Goal: Book appointment/travel/reservation

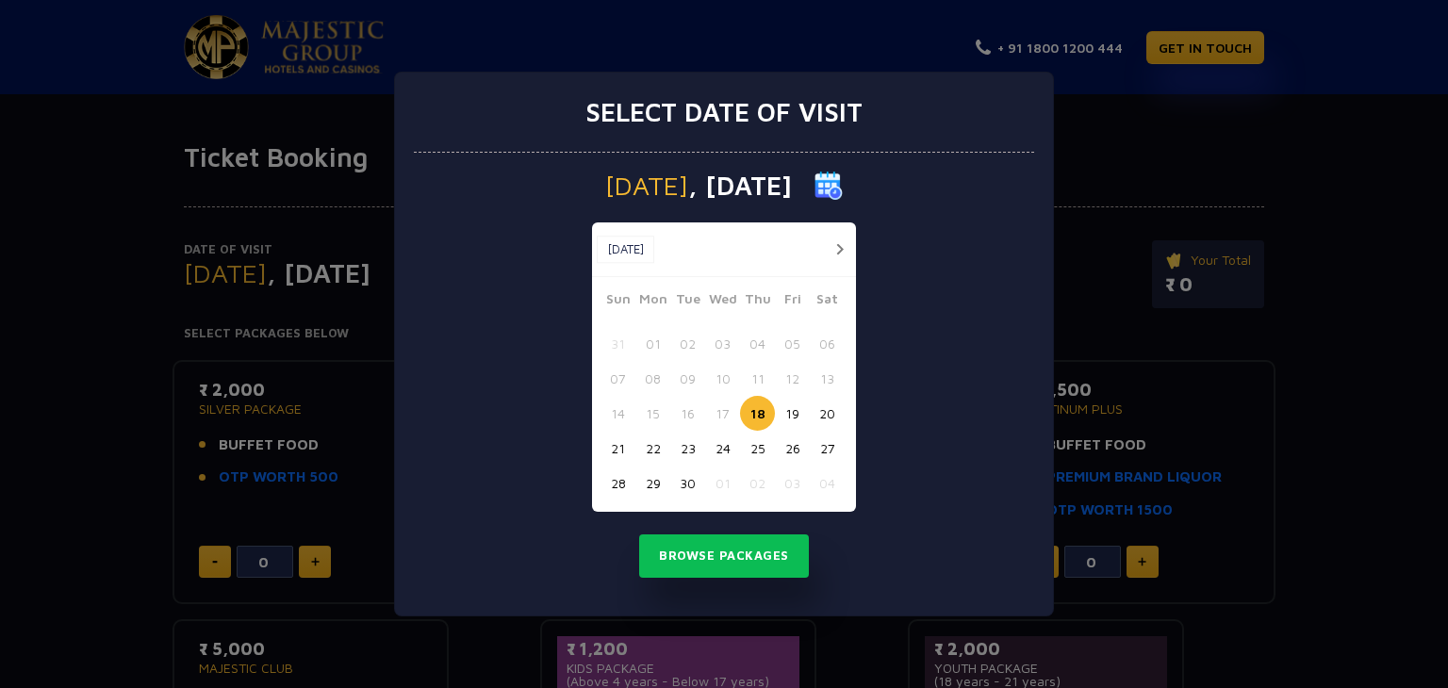
click at [689, 448] on button "23" at bounding box center [687, 448] width 35 height 35
click at [732, 557] on button "Browse Packages" at bounding box center [724, 556] width 170 height 43
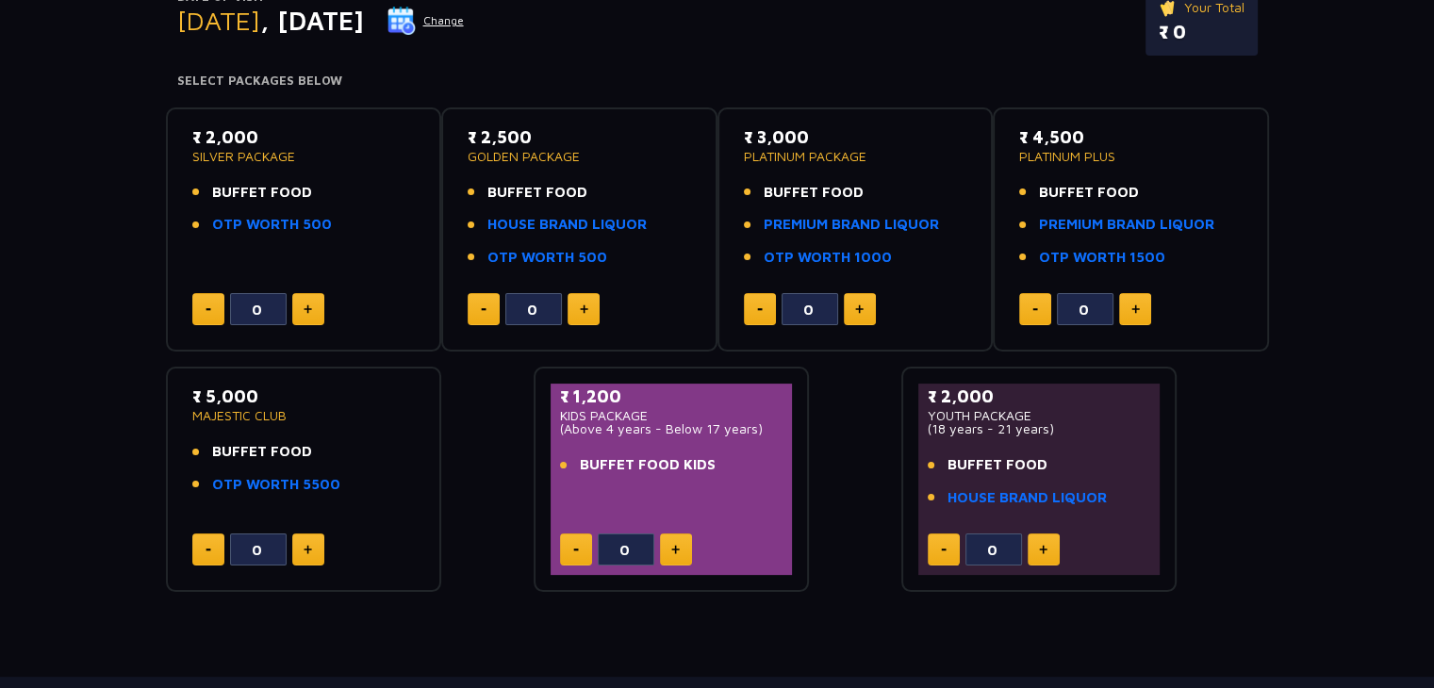
scroll to position [283, 0]
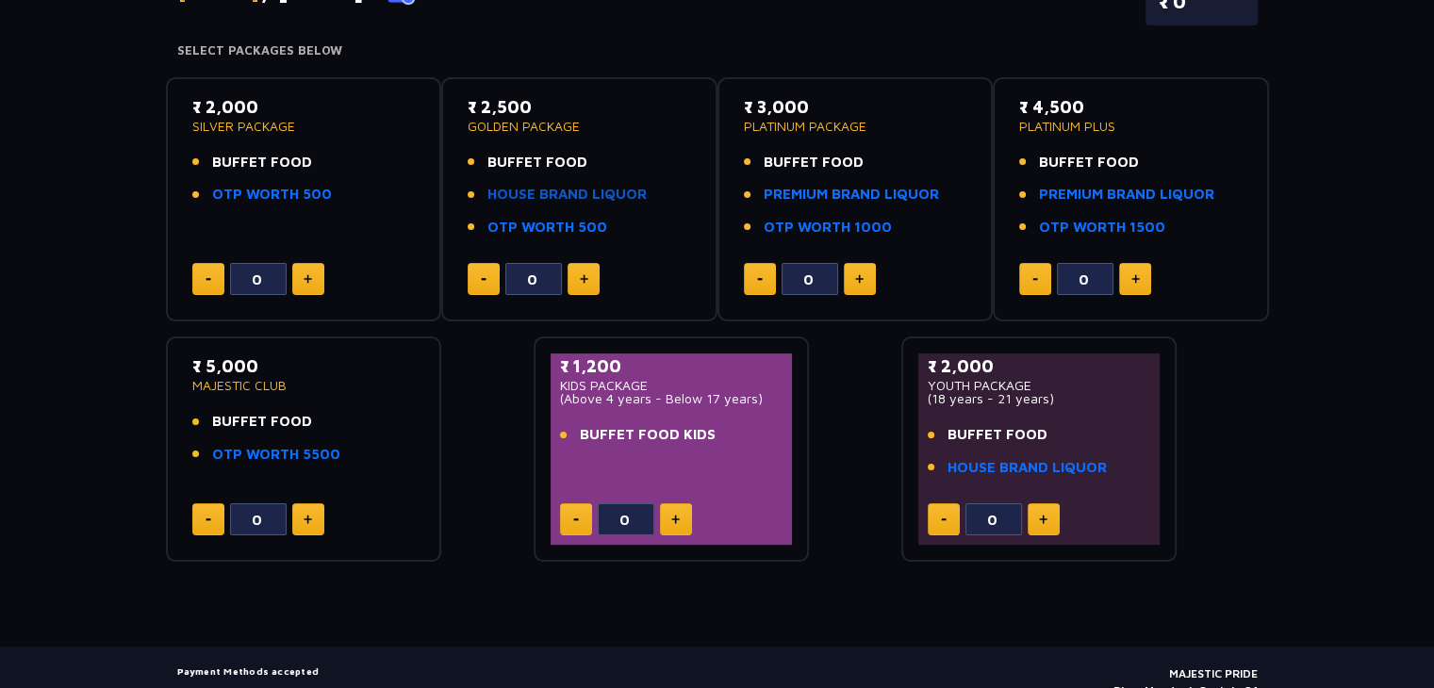
click at [541, 193] on link "HOUSE BRAND LIQUOR" at bounding box center [566, 195] width 159 height 22
click at [803, 196] on link "PREMIUM BRAND LIQUOR" at bounding box center [851, 195] width 175 height 22
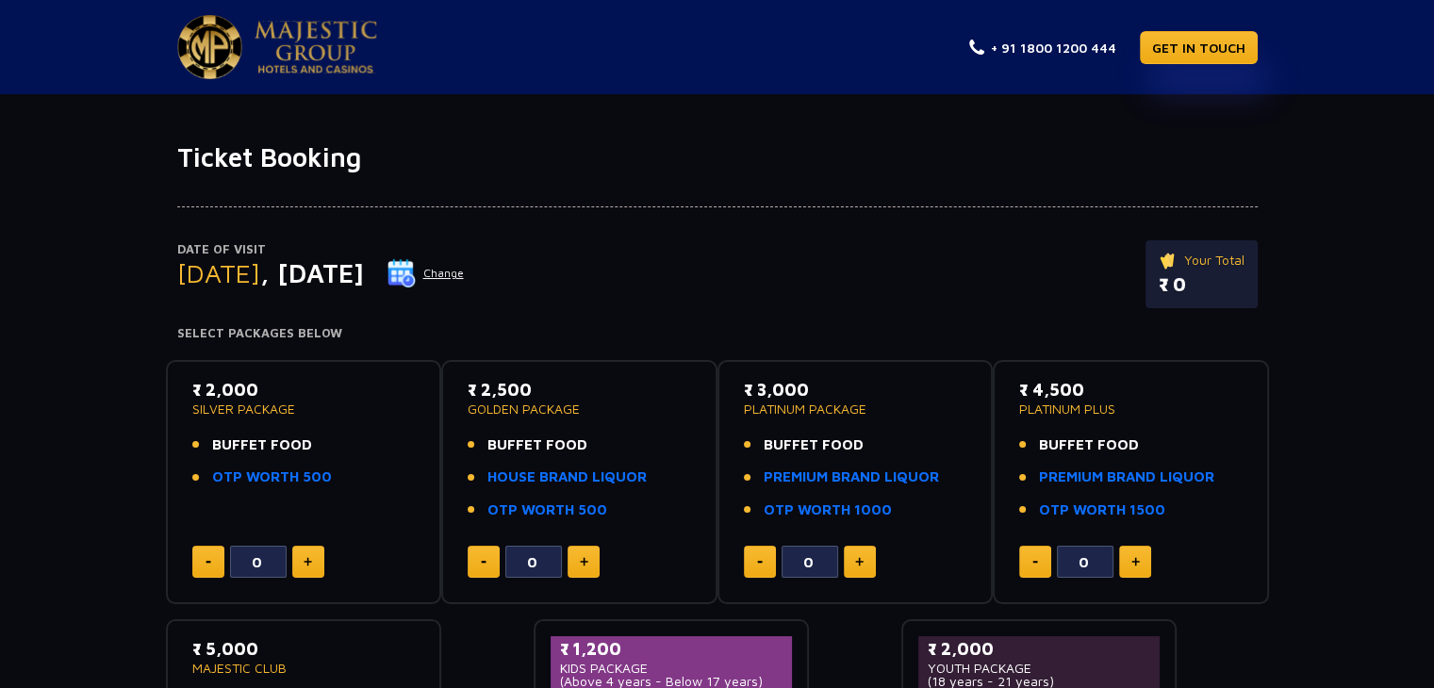
scroll to position [94, 0]
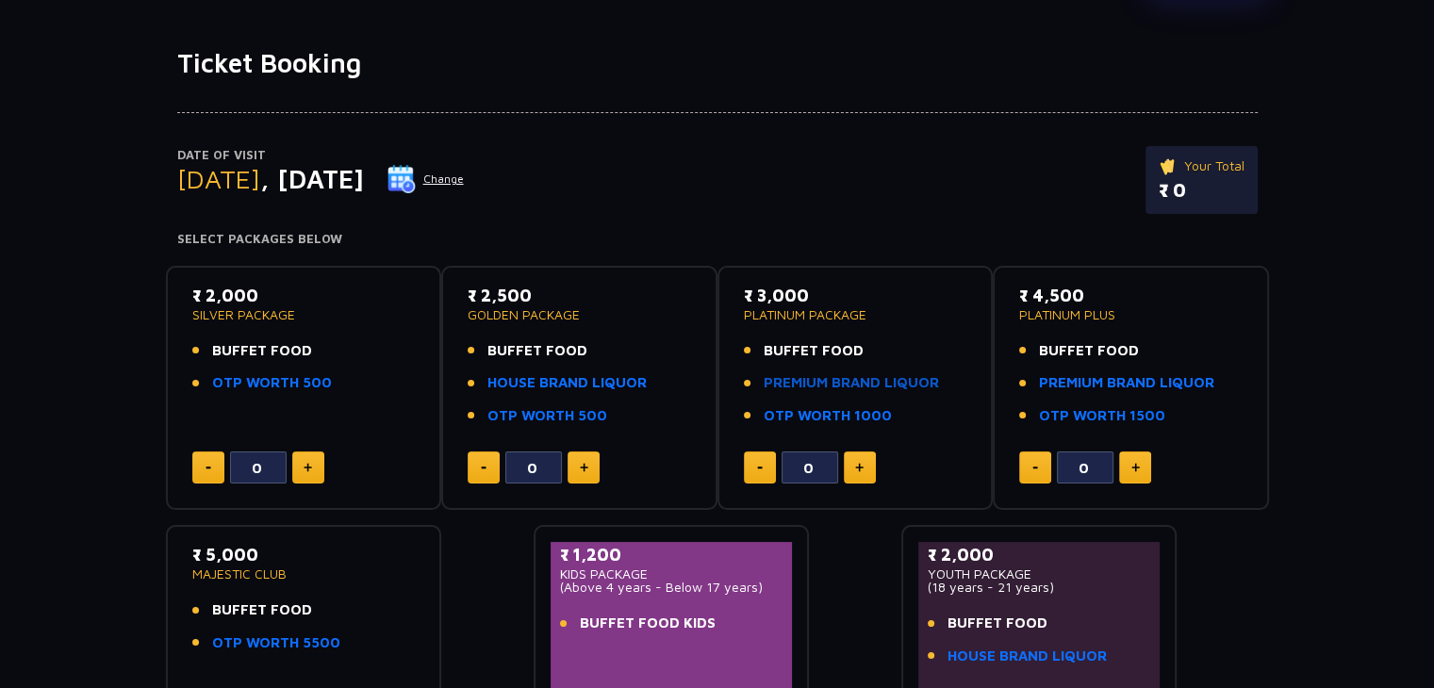
click at [872, 381] on link "PREMIUM BRAND LIQUOR" at bounding box center [851, 383] width 175 height 22
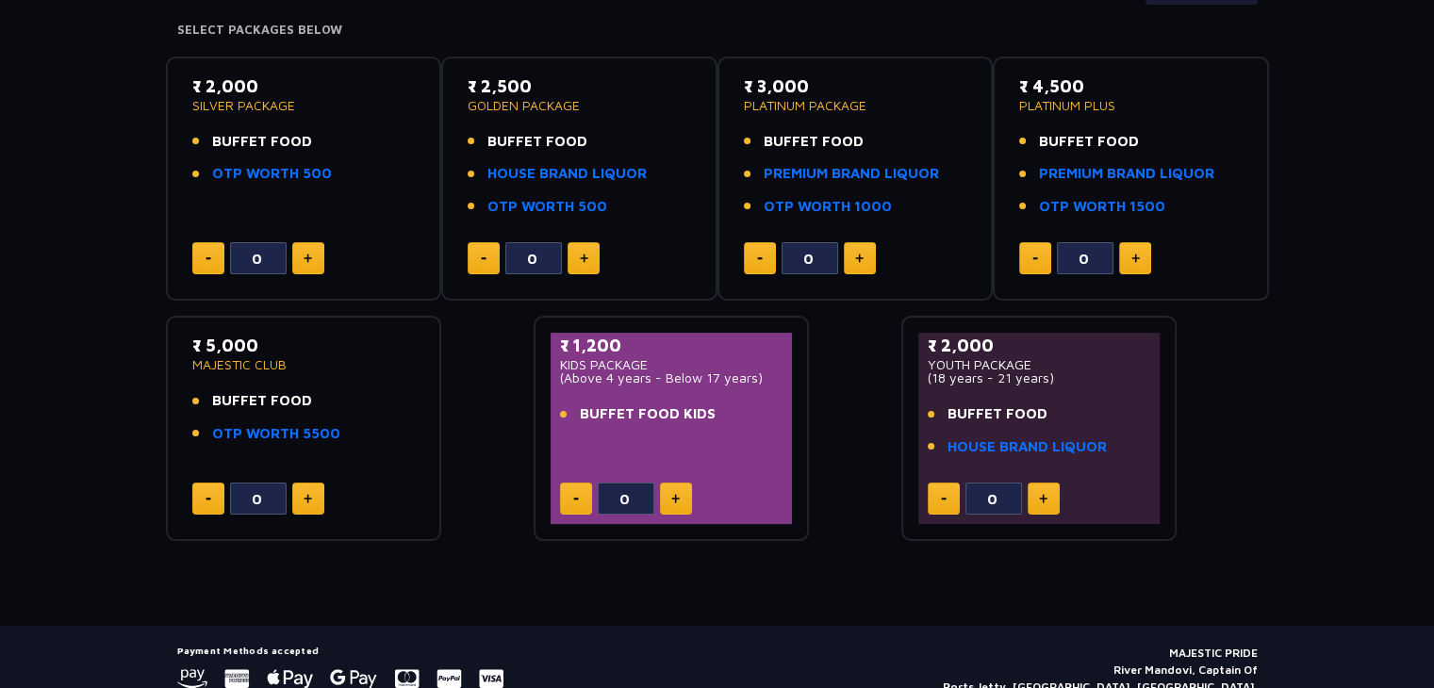
scroll to position [189, 0]
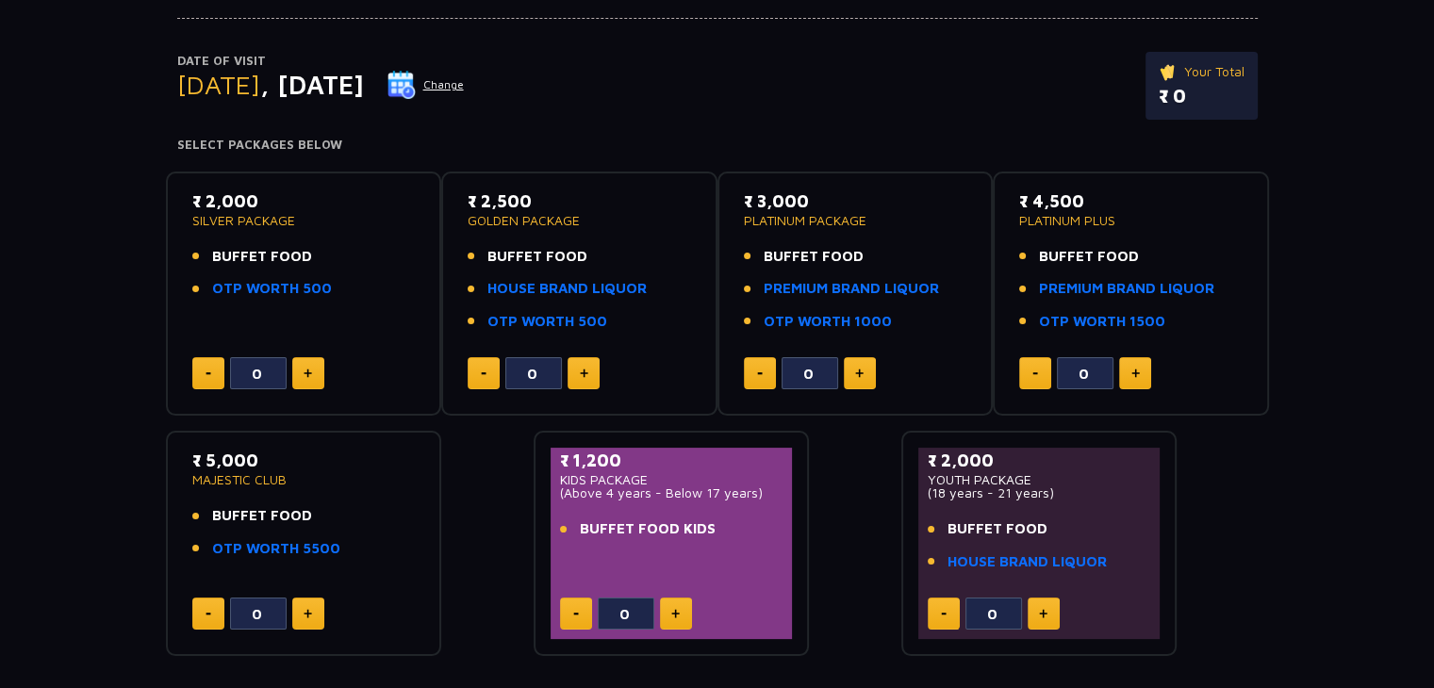
click at [582, 371] on img at bounding box center [584, 373] width 8 height 9
click at [583, 371] on img at bounding box center [584, 373] width 8 height 9
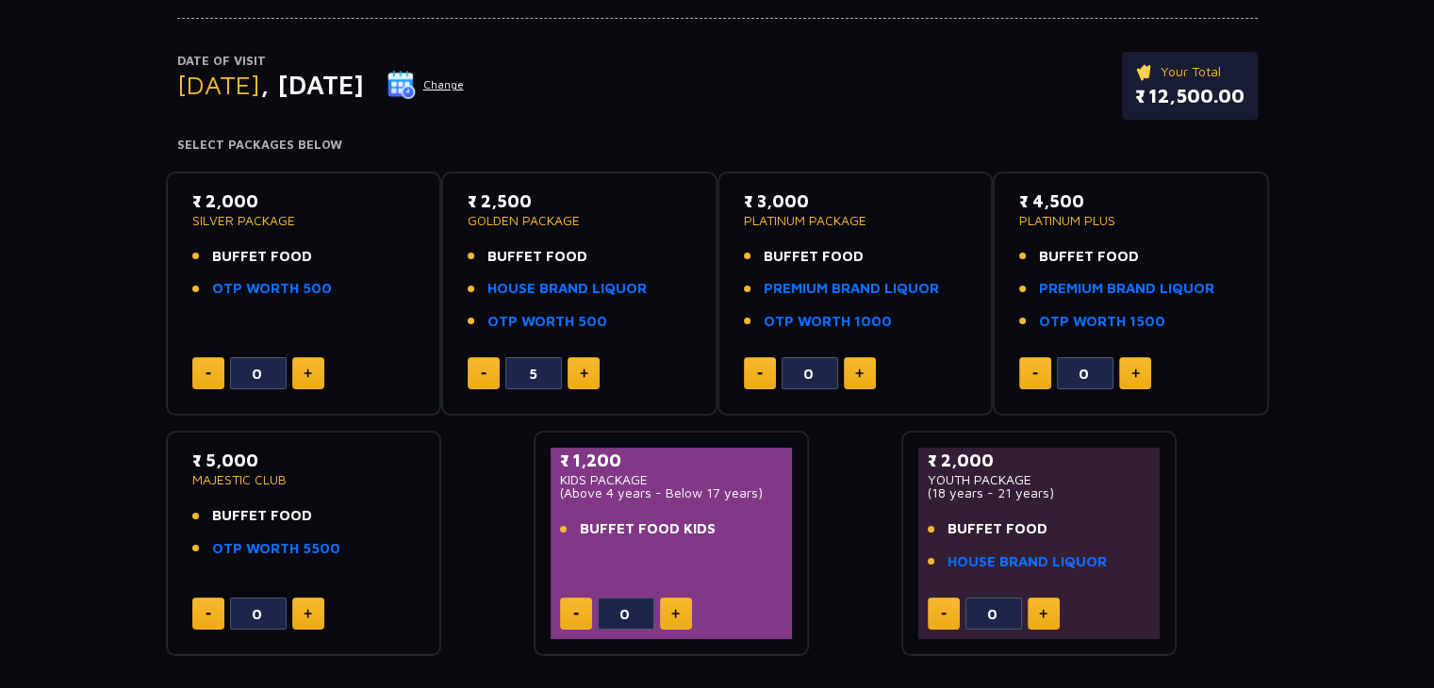
click at [583, 371] on img at bounding box center [584, 373] width 8 height 9
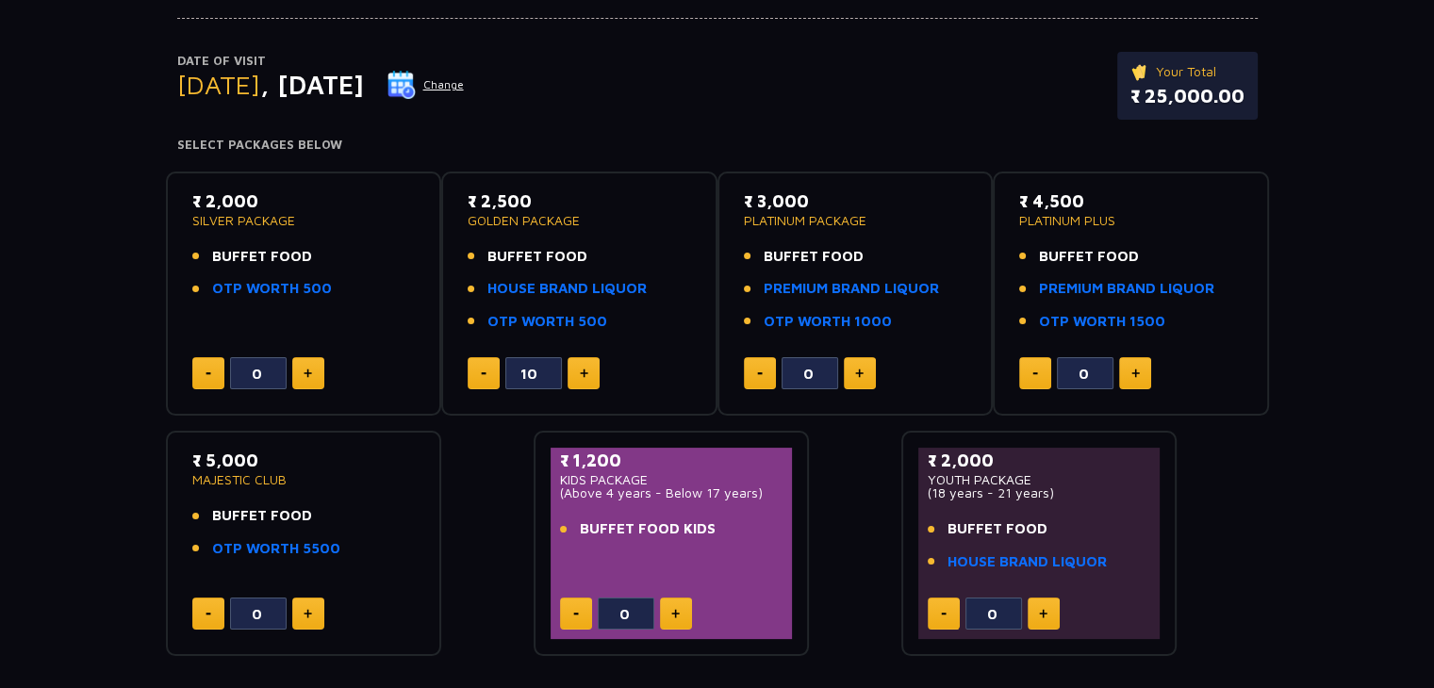
click at [583, 371] on img at bounding box center [584, 373] width 8 height 9
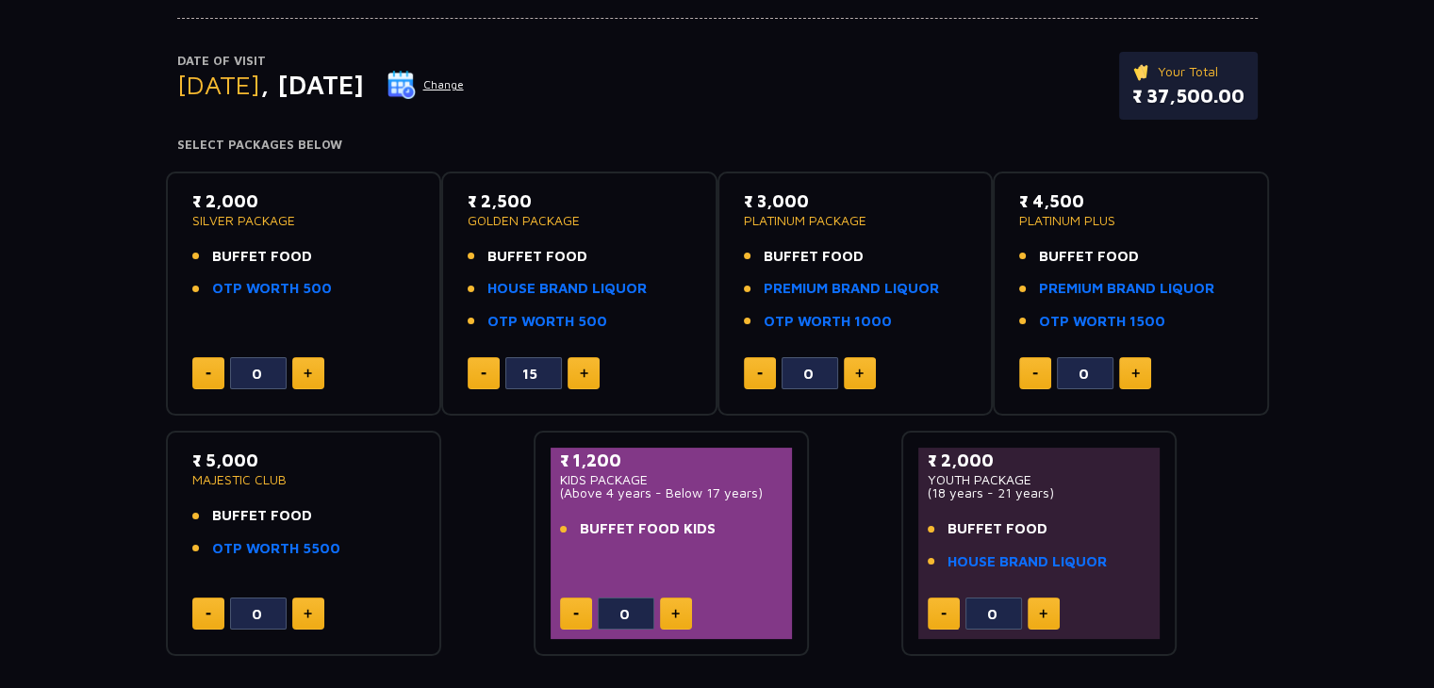
click at [583, 371] on img at bounding box center [584, 373] width 8 height 9
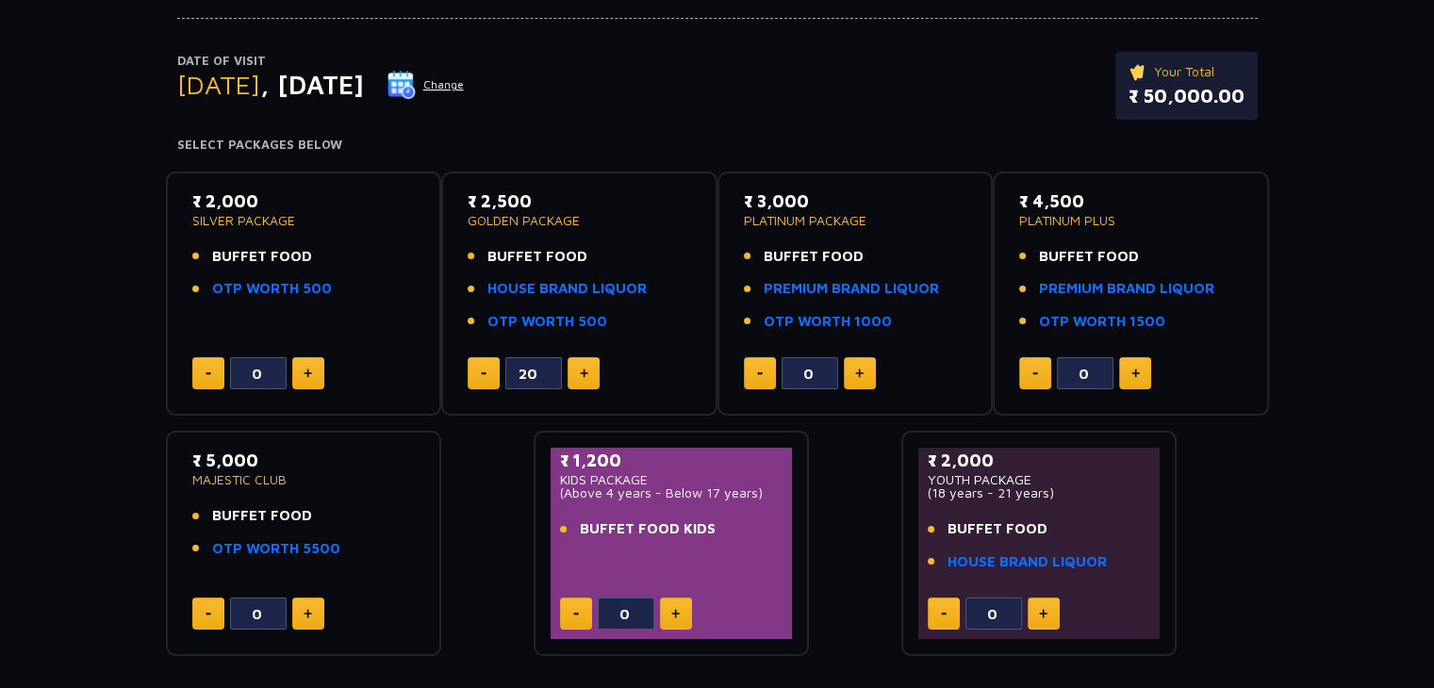
click at [583, 371] on img at bounding box center [584, 373] width 8 height 9
drag, startPoint x: 583, startPoint y: 371, endPoint x: 583, endPoint y: 388, distance: 17.0
click at [583, 388] on div "₹ 2,500 GOLDEN PACKAGE BUFFET FOOD HOUSE BRAND LIQUOR OTP WORTH 500 21" at bounding box center [579, 294] width 242 height 211
click at [589, 368] on button at bounding box center [584, 373] width 32 height 32
click at [589, 357] on button at bounding box center [584, 373] width 32 height 32
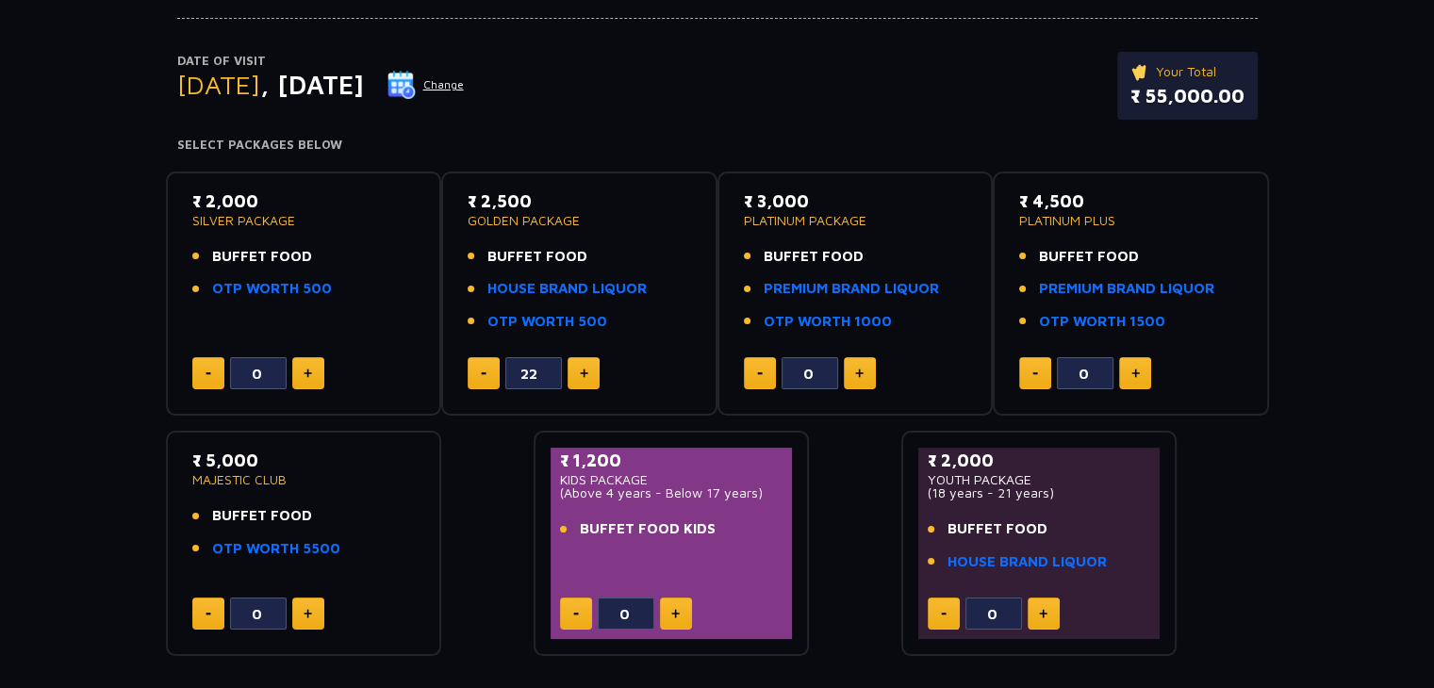
type input "23"
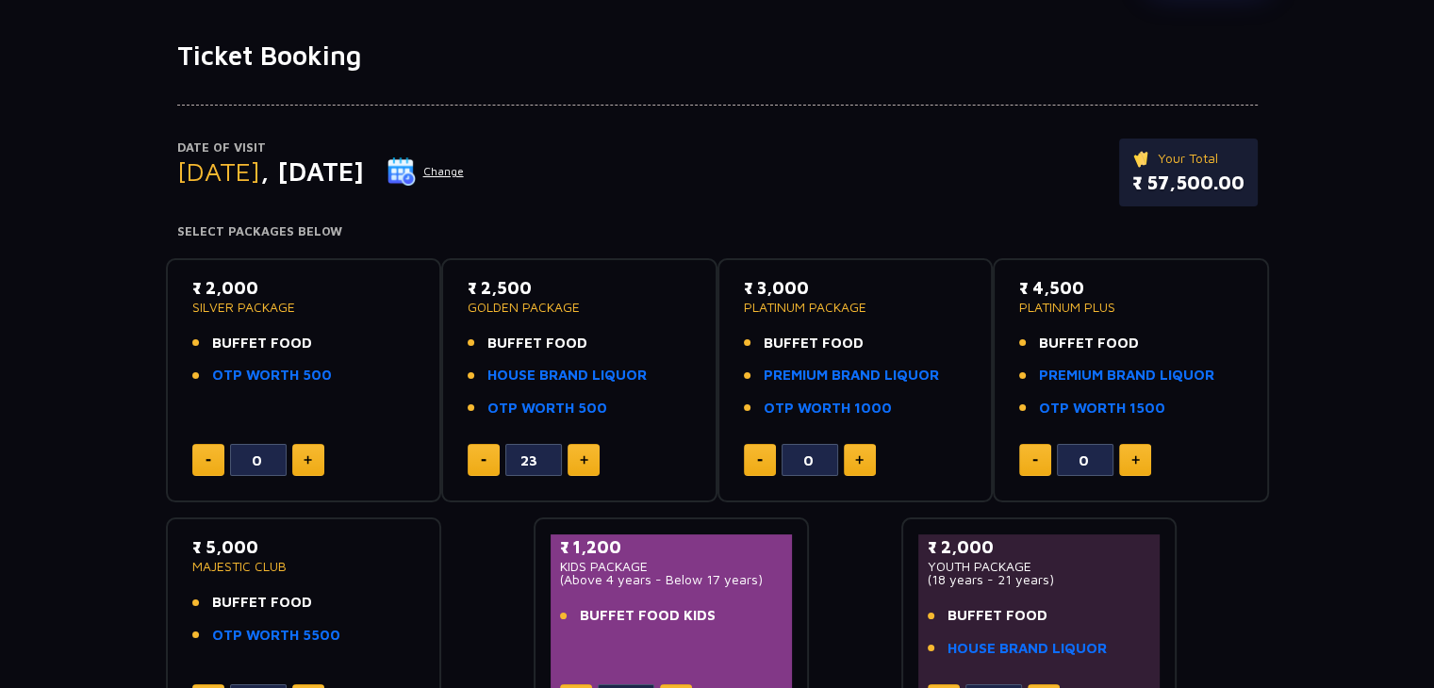
scroll to position [0, 0]
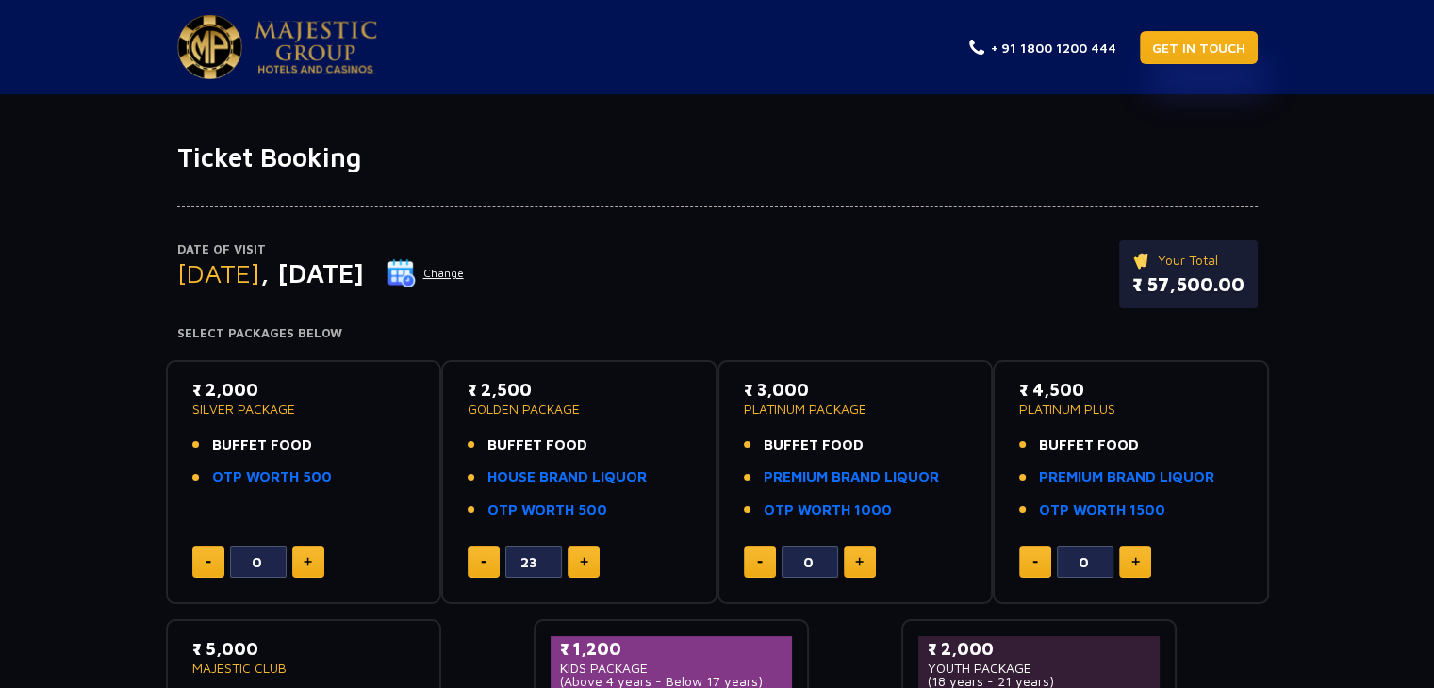
drag, startPoint x: 1139, startPoint y: 299, endPoint x: 1218, endPoint y: 46, distance: 264.8
click at [1218, 46] on link "GET IN TOUCH" at bounding box center [1199, 47] width 118 height 33
click at [465, 270] on button "Change" at bounding box center [426, 273] width 78 height 30
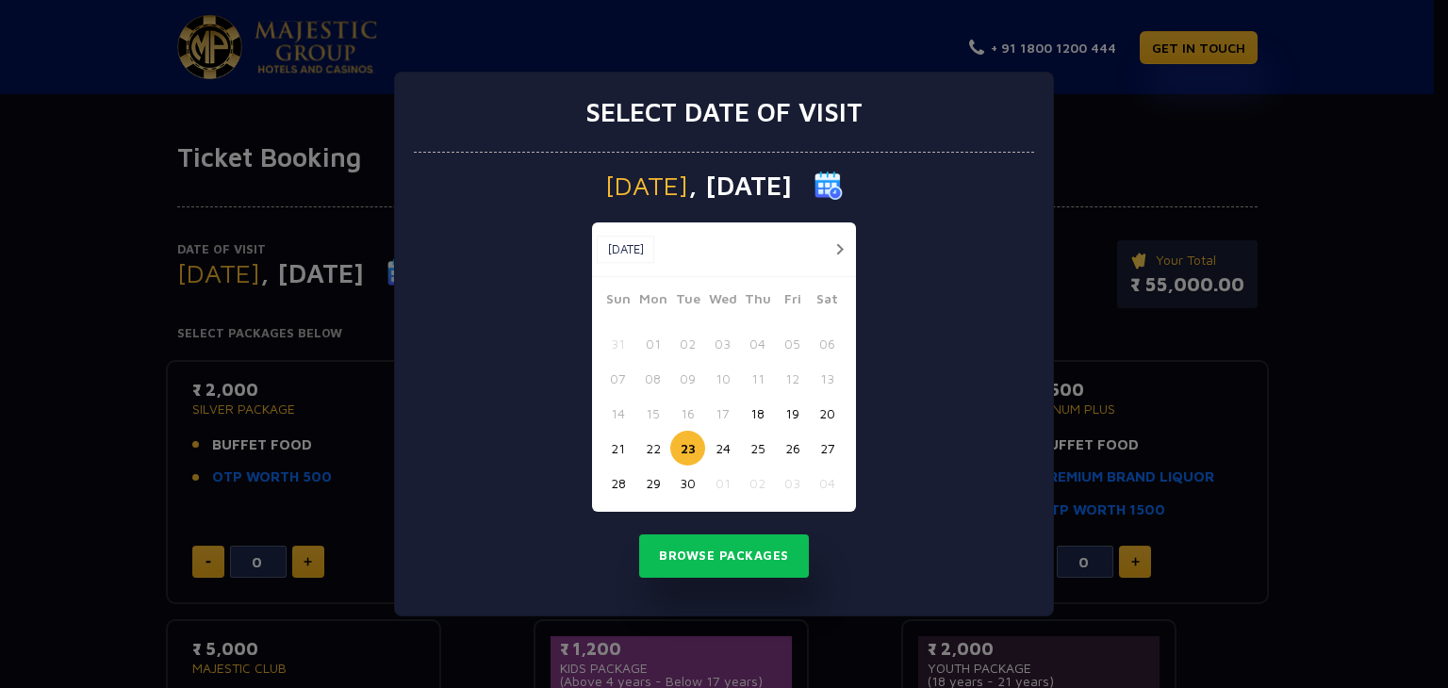
click at [715, 441] on button "24" at bounding box center [722, 448] width 35 height 35
click at [740, 550] on button "Browse Packages" at bounding box center [724, 556] width 170 height 43
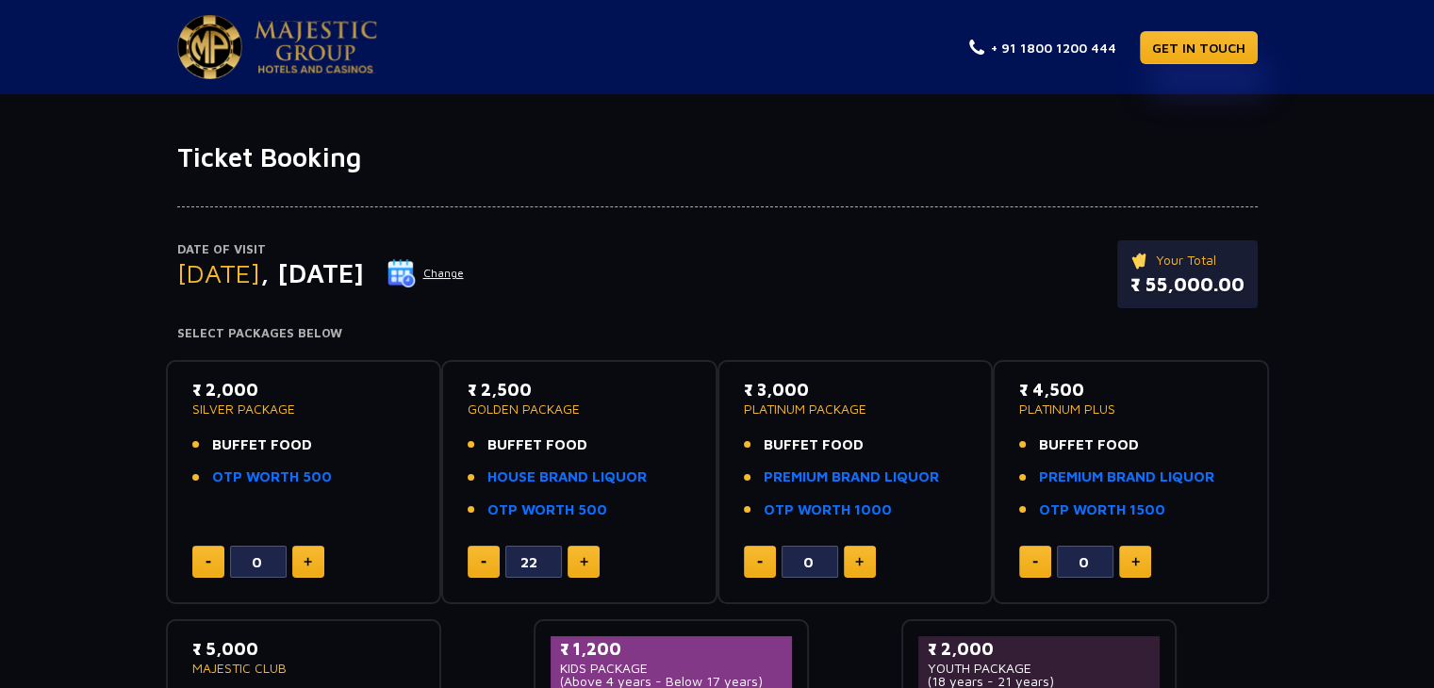
click at [465, 276] on button "Change" at bounding box center [426, 273] width 78 height 30
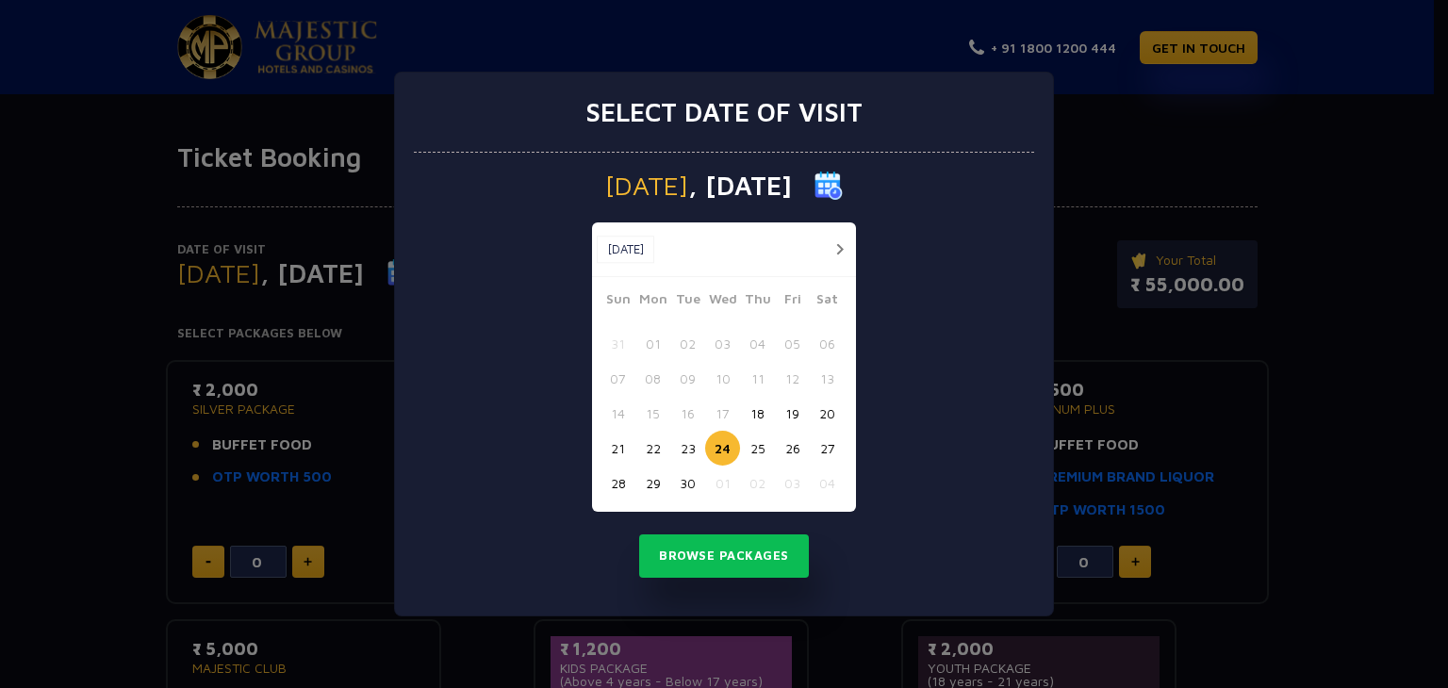
click at [619, 488] on button "28" at bounding box center [618, 483] width 35 height 35
click at [679, 562] on button "Browse Packages" at bounding box center [724, 556] width 170 height 43
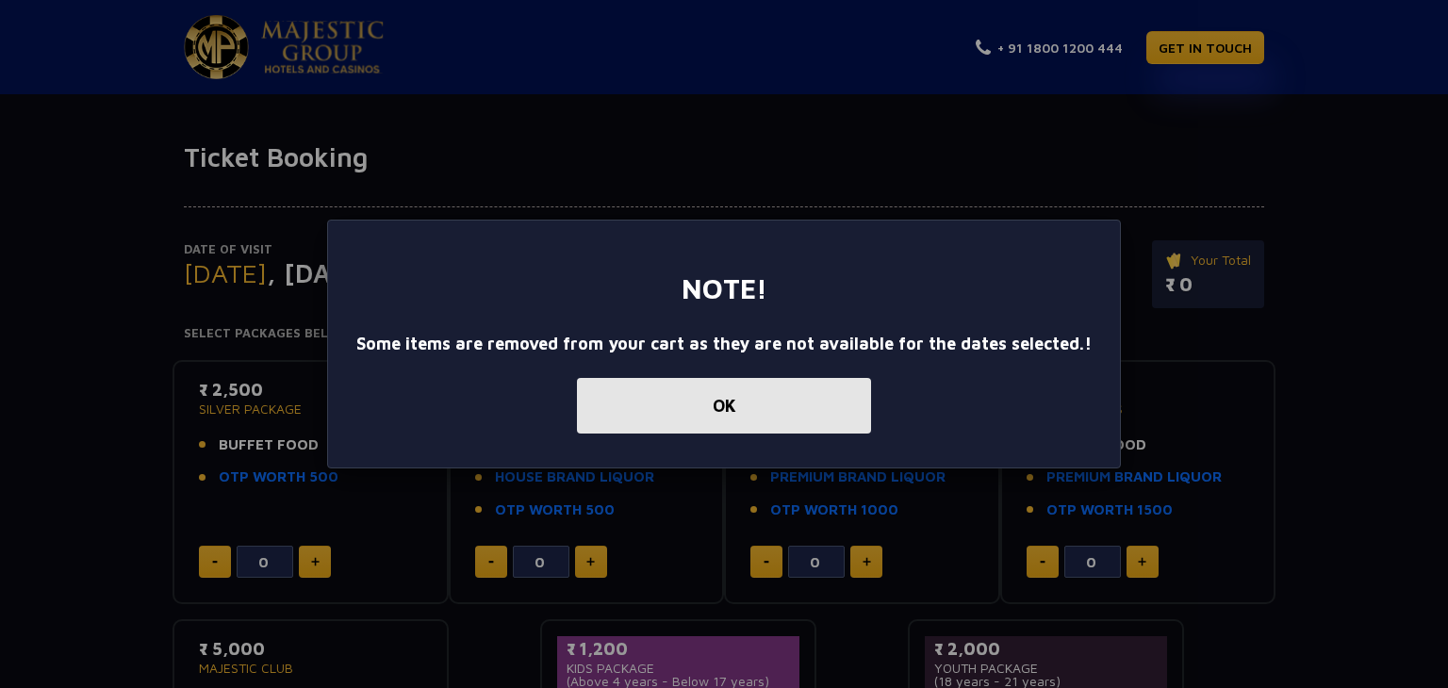
click at [831, 407] on button "OK" at bounding box center [724, 406] width 294 height 56
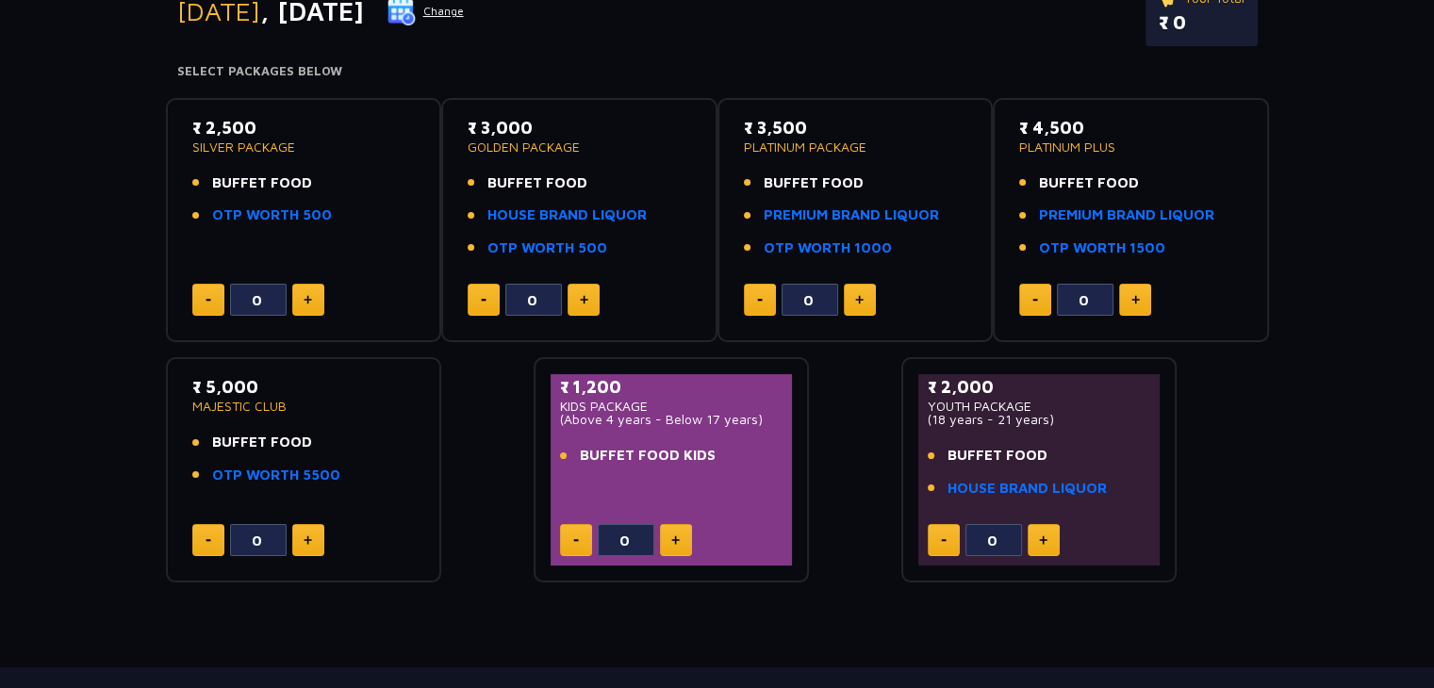
scroll to position [283, 0]
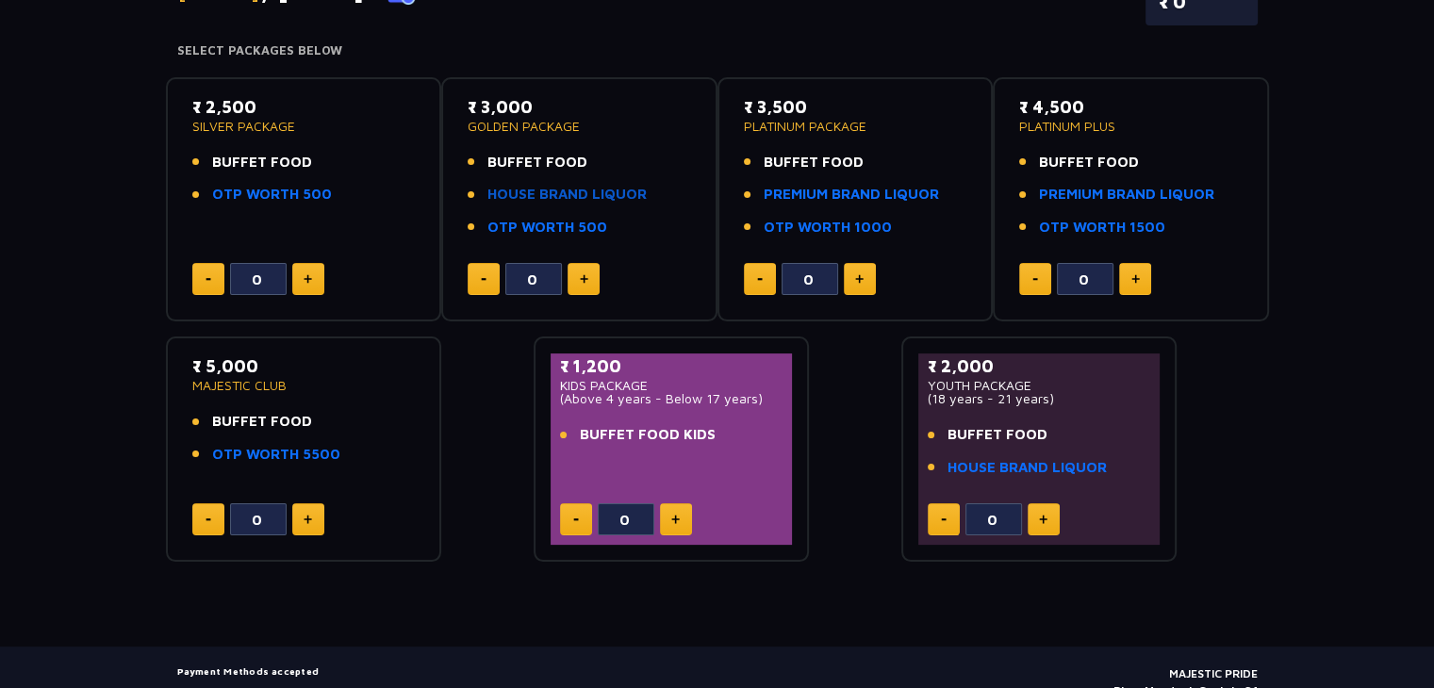
click at [547, 203] on link "HOUSE BRAND LIQUOR" at bounding box center [566, 195] width 159 height 22
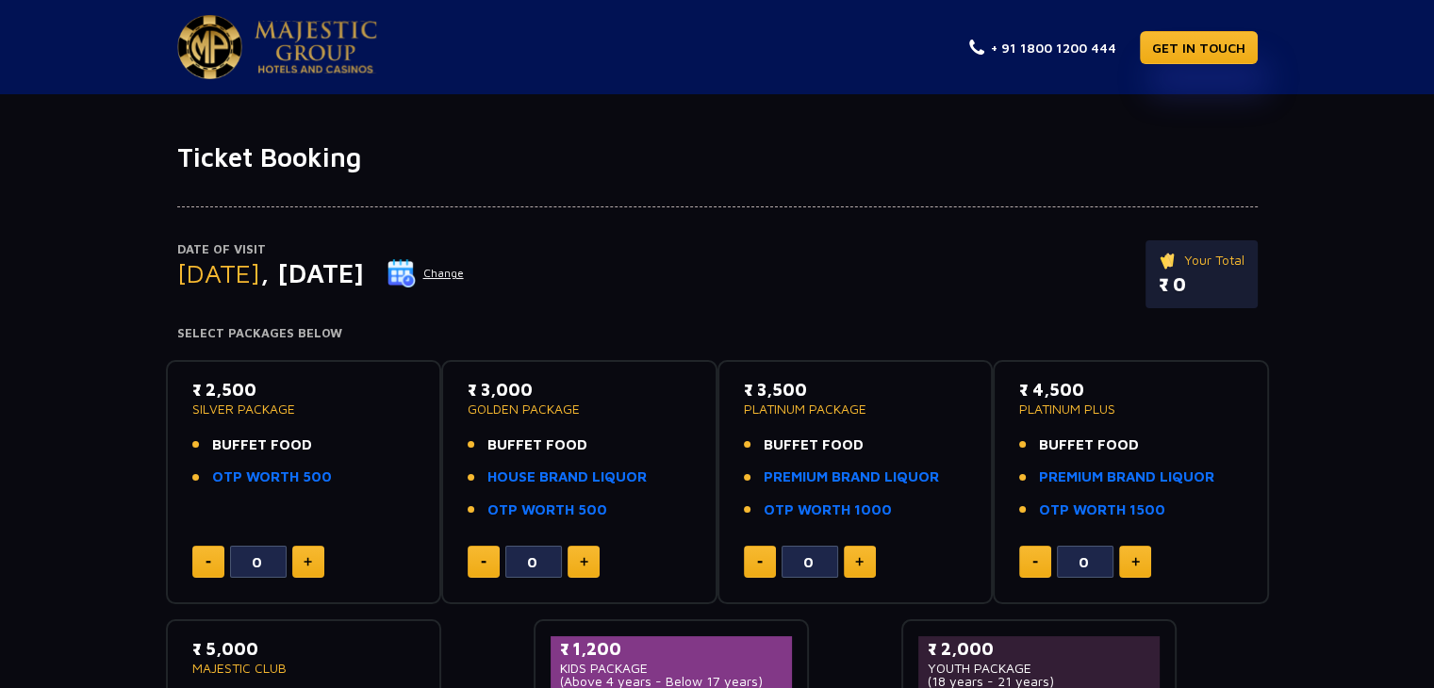
click at [465, 271] on button "Change" at bounding box center [426, 273] width 78 height 30
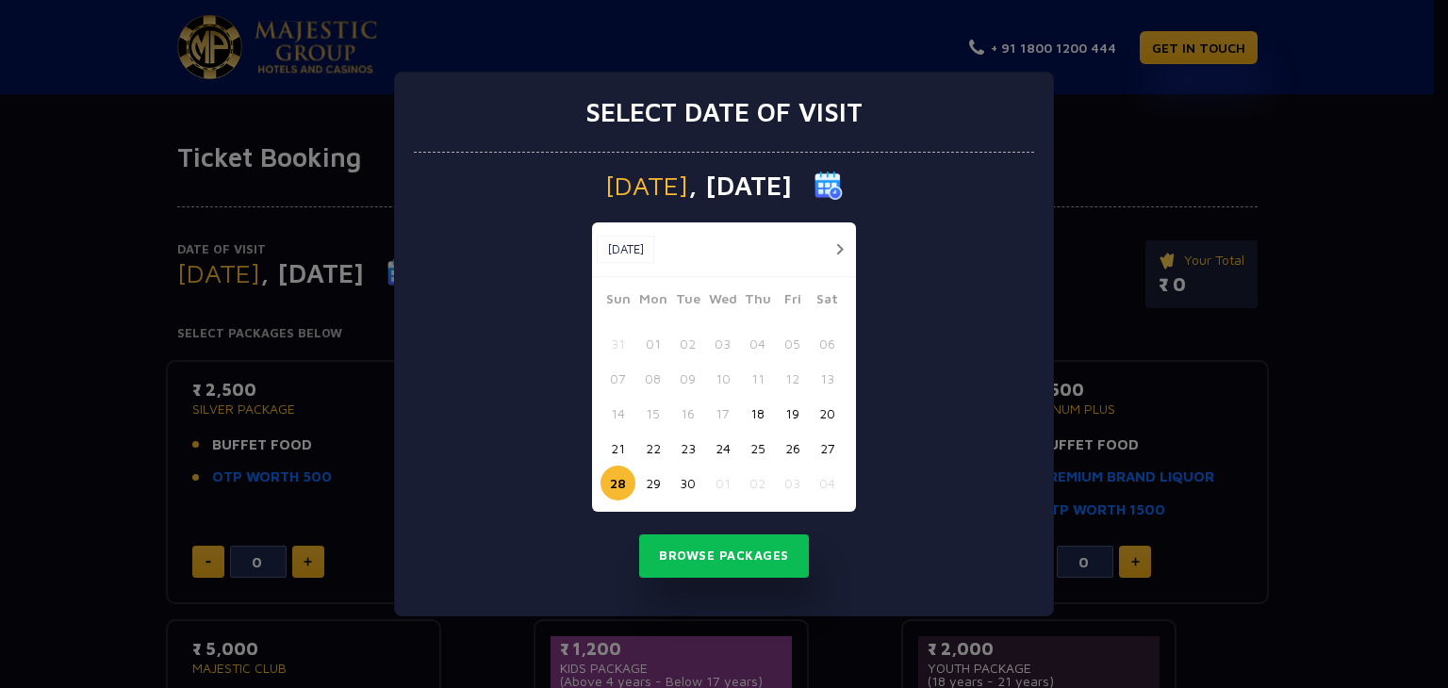
click at [727, 451] on button "24" at bounding box center [722, 448] width 35 height 35
click at [695, 556] on button "Browse Packages" at bounding box center [724, 556] width 170 height 43
